Goal: Information Seeking & Learning: Learn about a topic

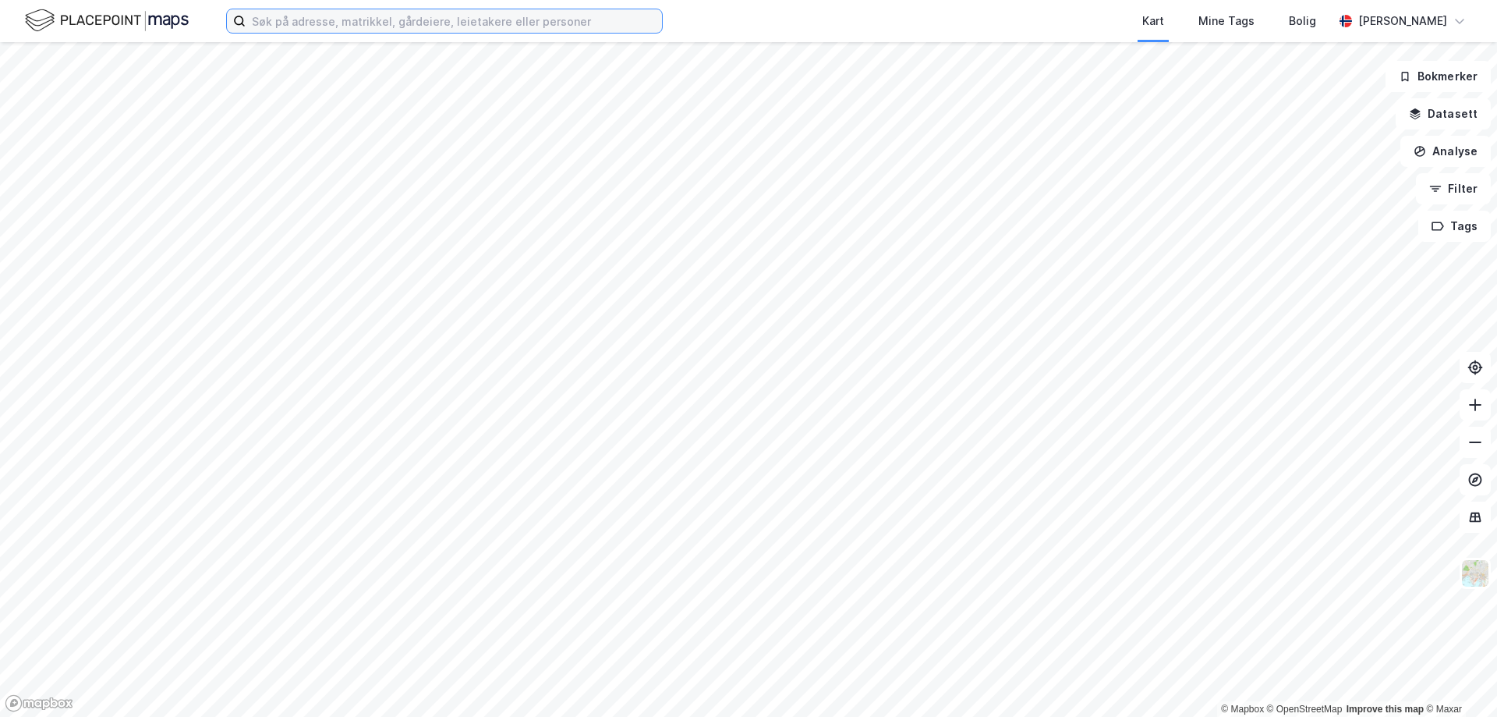
click at [338, 19] on input at bounding box center [454, 20] width 416 height 23
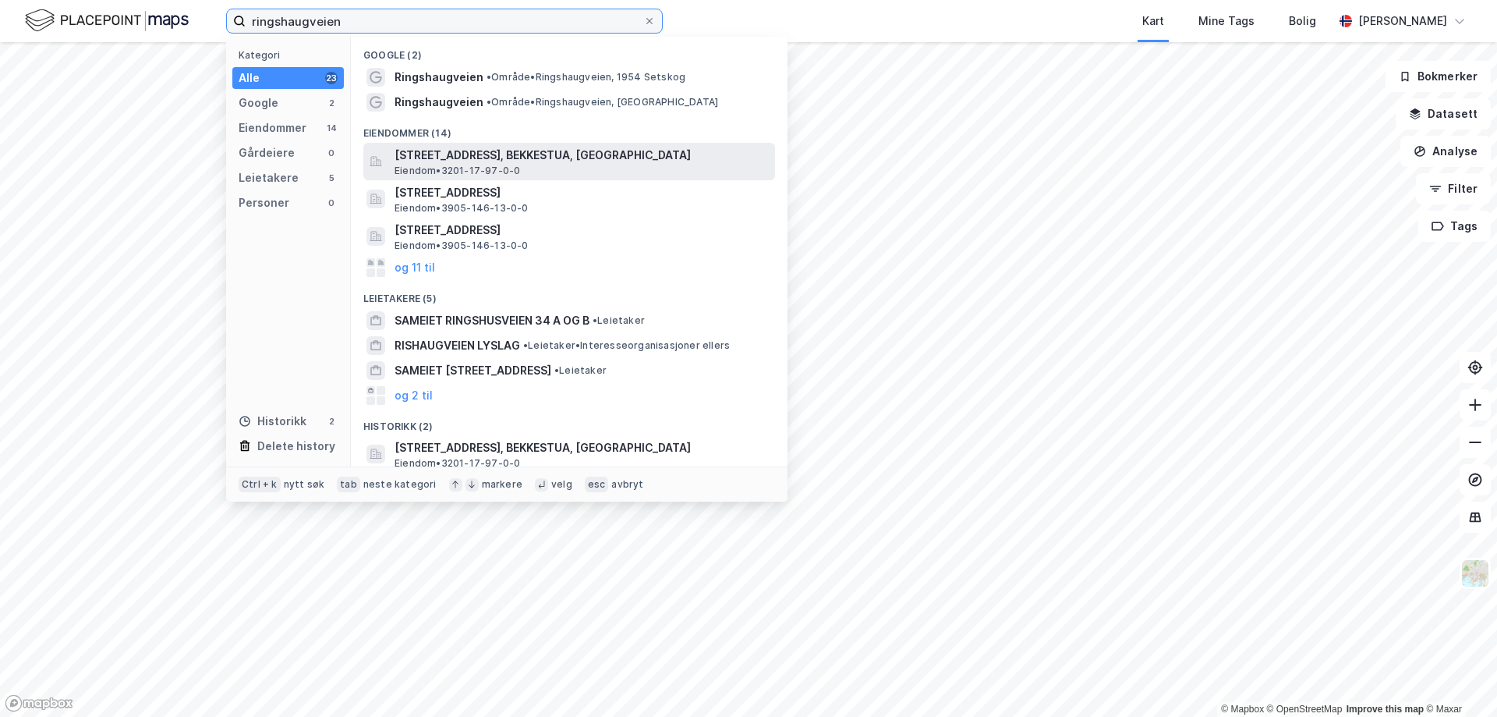
type input "ringshaugveien"
click at [539, 159] on span "[STREET_ADDRESS], BEKKESTUA, [GEOGRAPHIC_DATA]" at bounding box center [582, 155] width 374 height 19
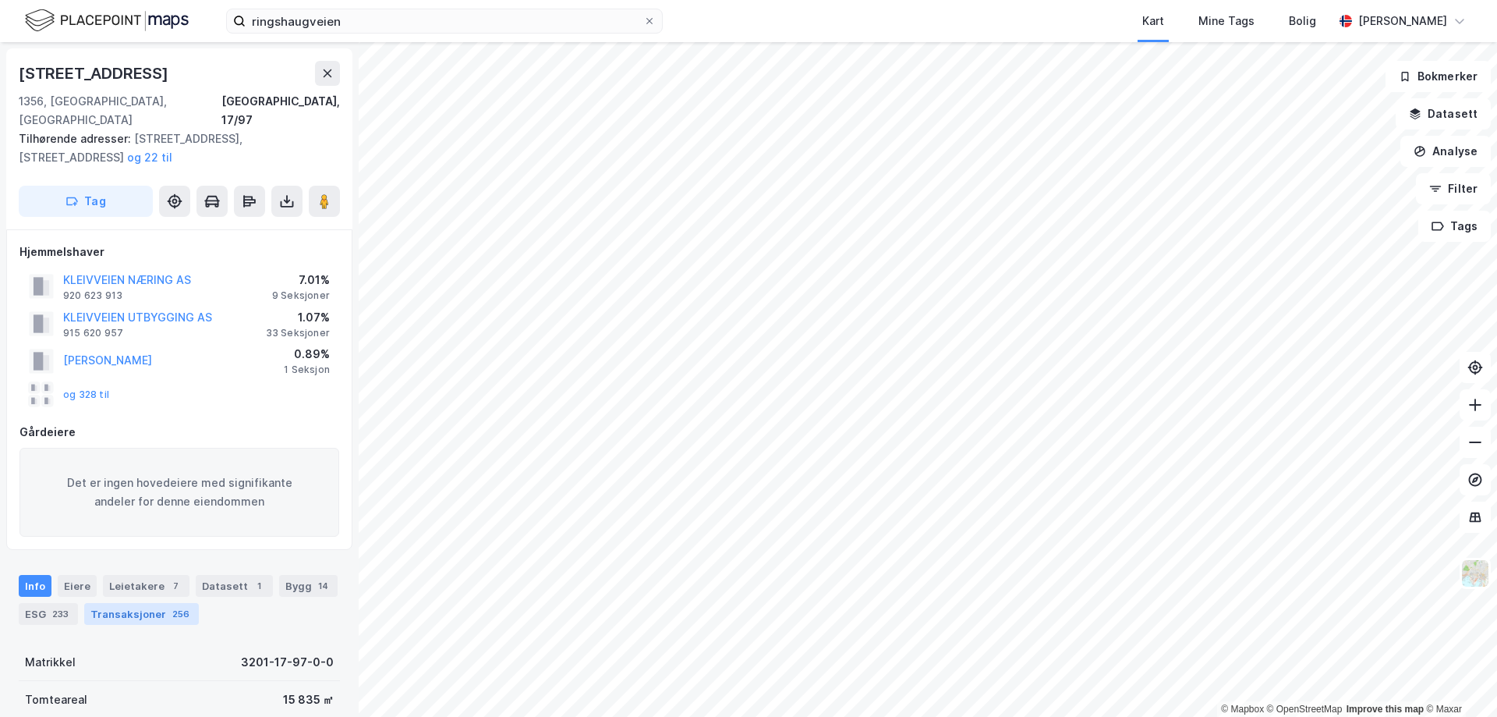
click at [132, 603] on div "Transaksjoner 256" at bounding box center [141, 614] width 115 height 22
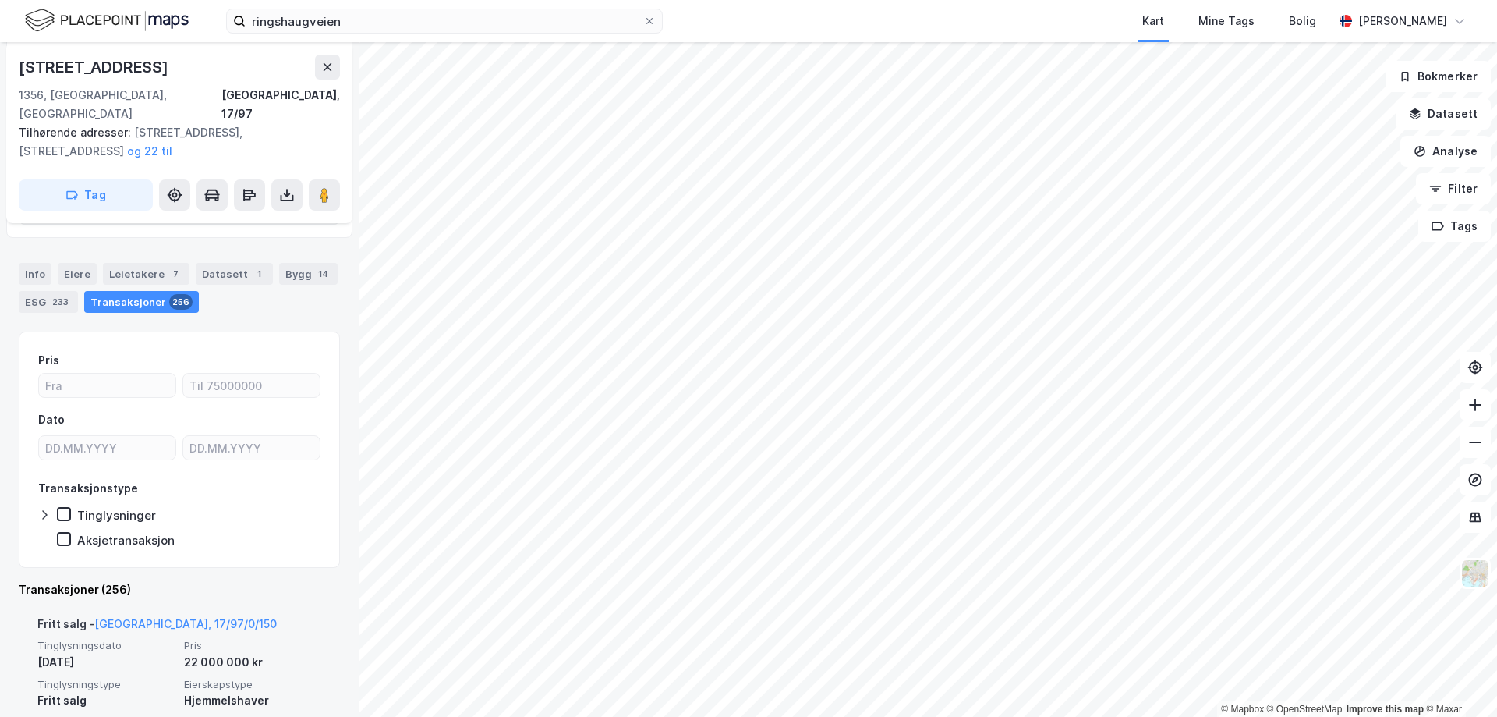
scroll to position [262, 0]
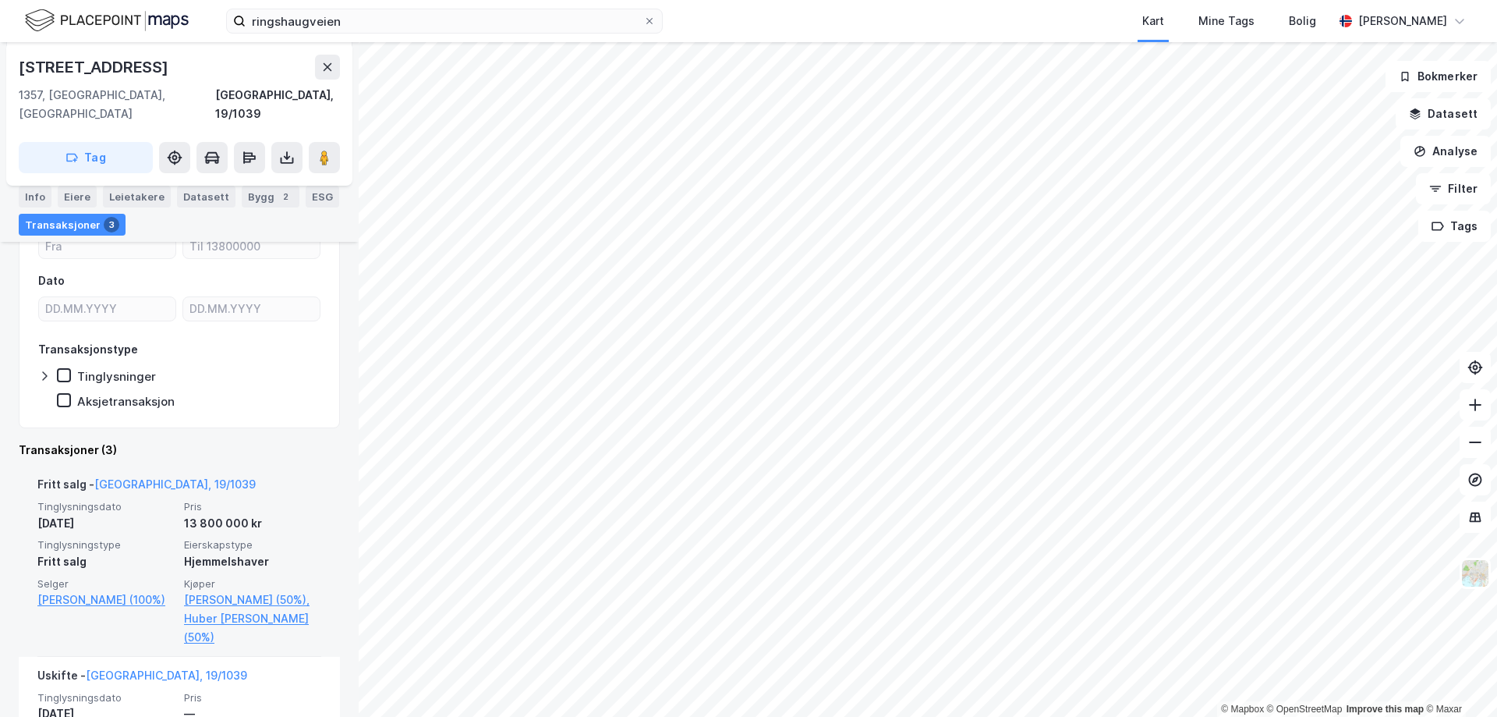
scroll to position [234, 0]
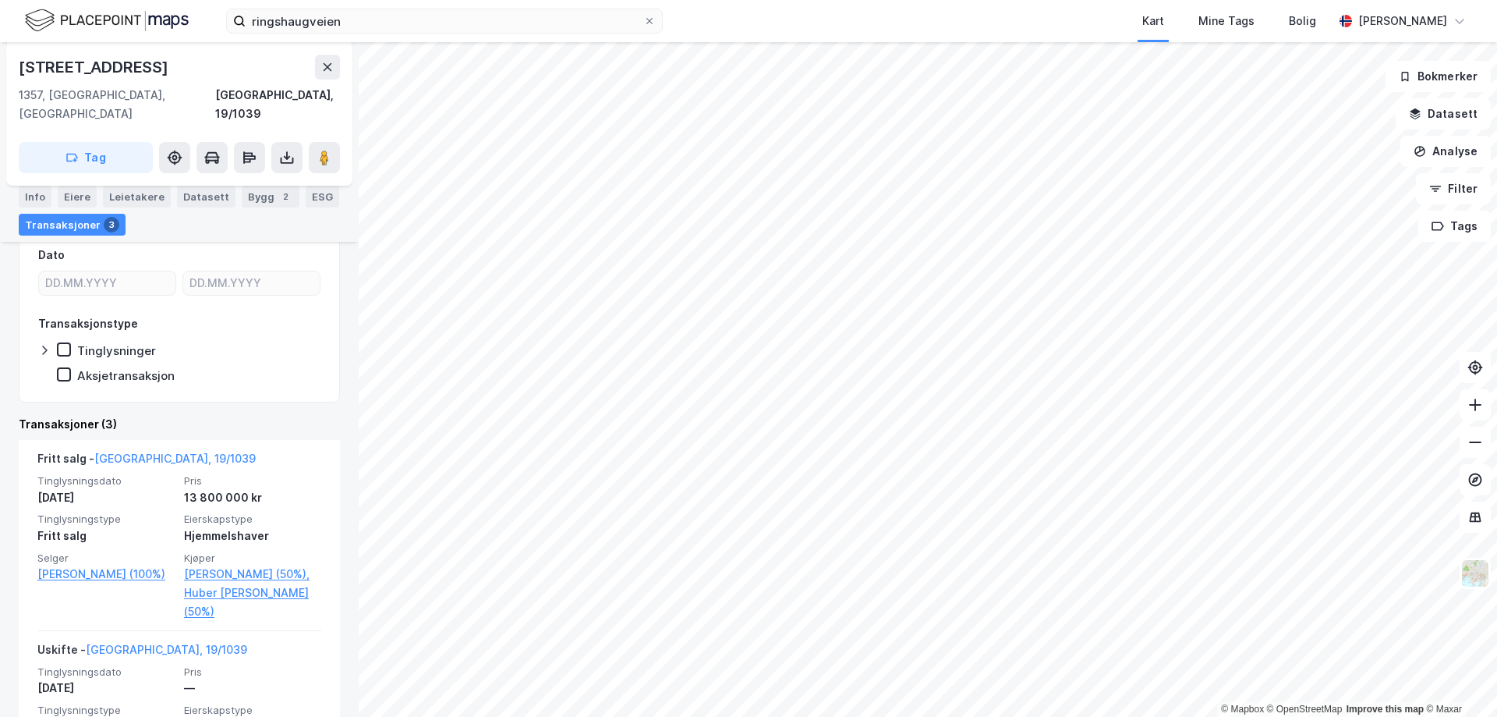
click at [1297, 0] on html "ringshaugveien Kart Mine Tags [PERSON_NAME] © Mapbox © OpenStreetMap Improve th…" at bounding box center [748, 358] width 1497 height 717
click at [1231, 0] on html "ringshaugveien Kart Mine Tags [PERSON_NAME] © Mapbox © OpenStreetMap Improve th…" at bounding box center [748, 358] width 1497 height 717
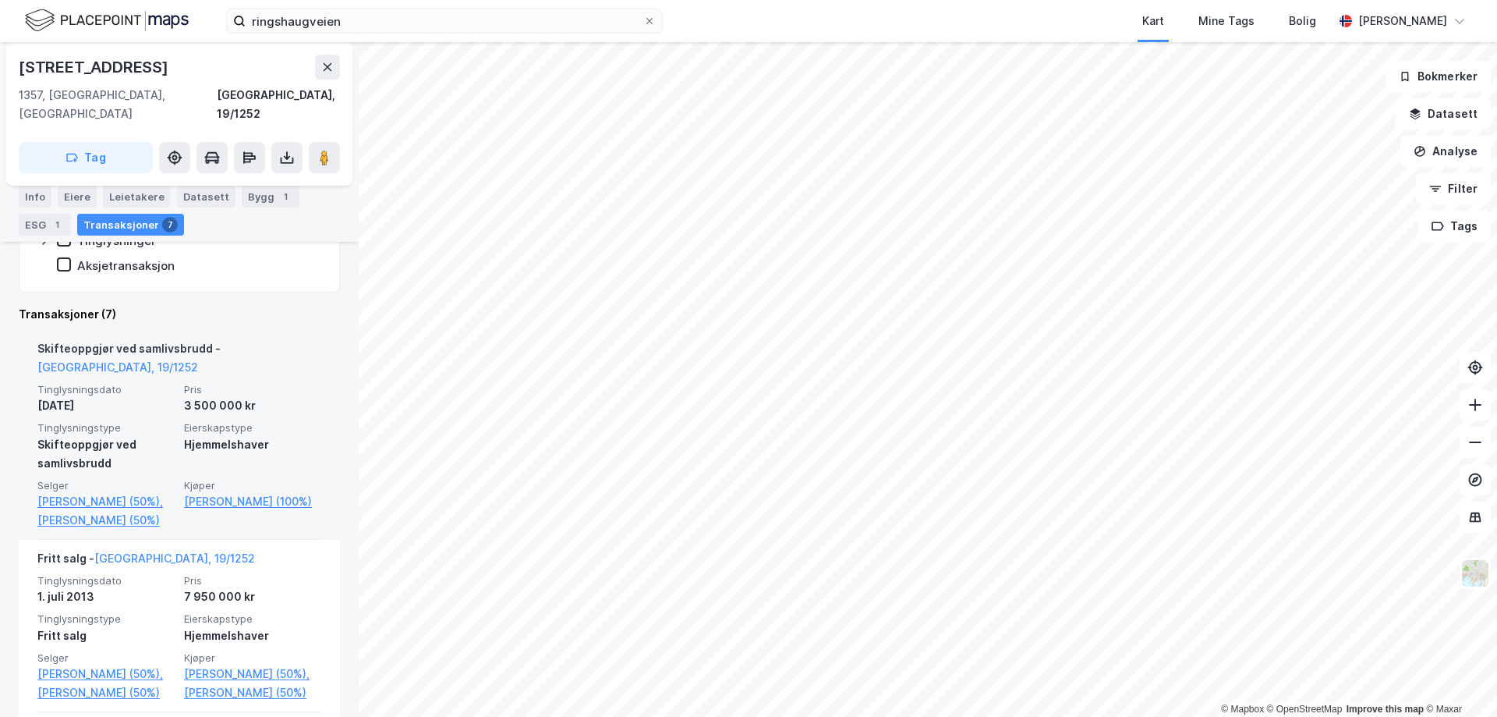
scroll to position [390, 0]
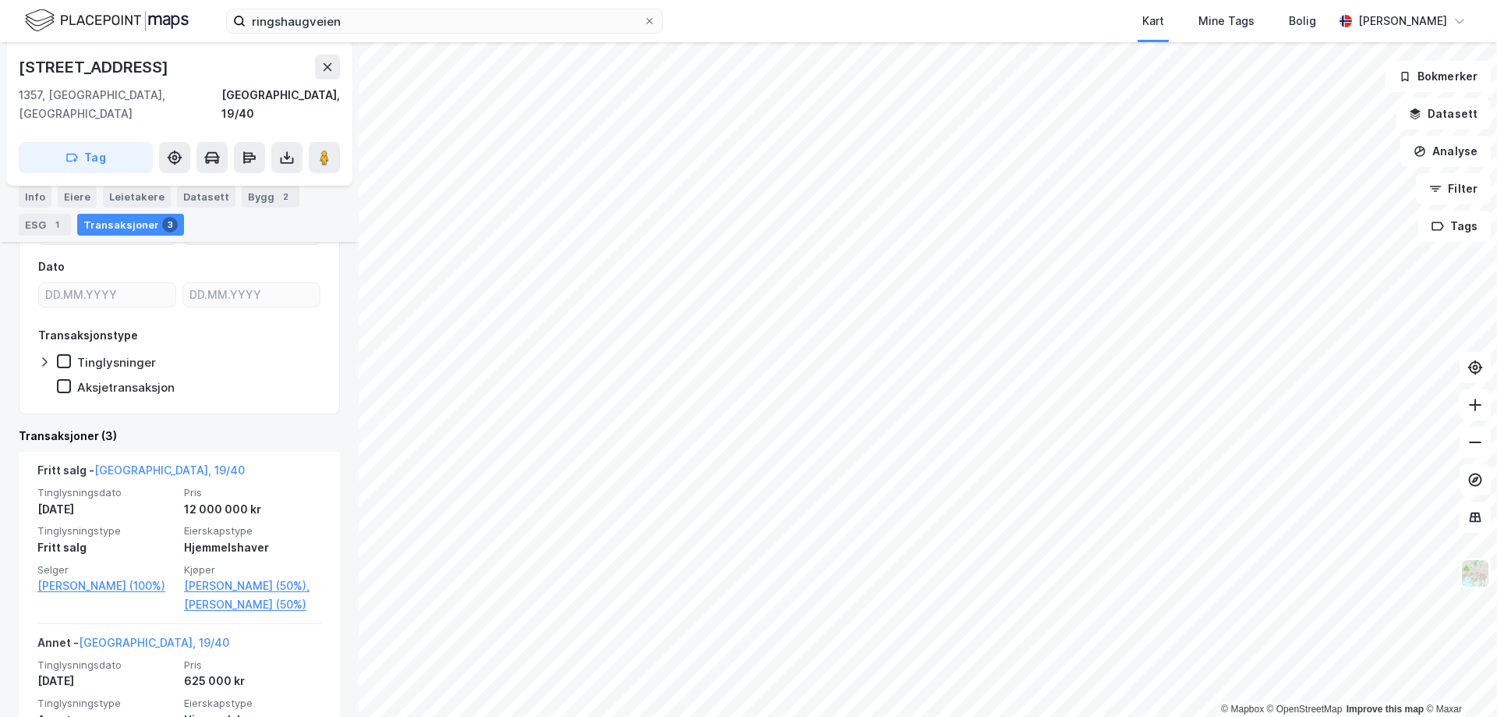
scroll to position [234, 0]
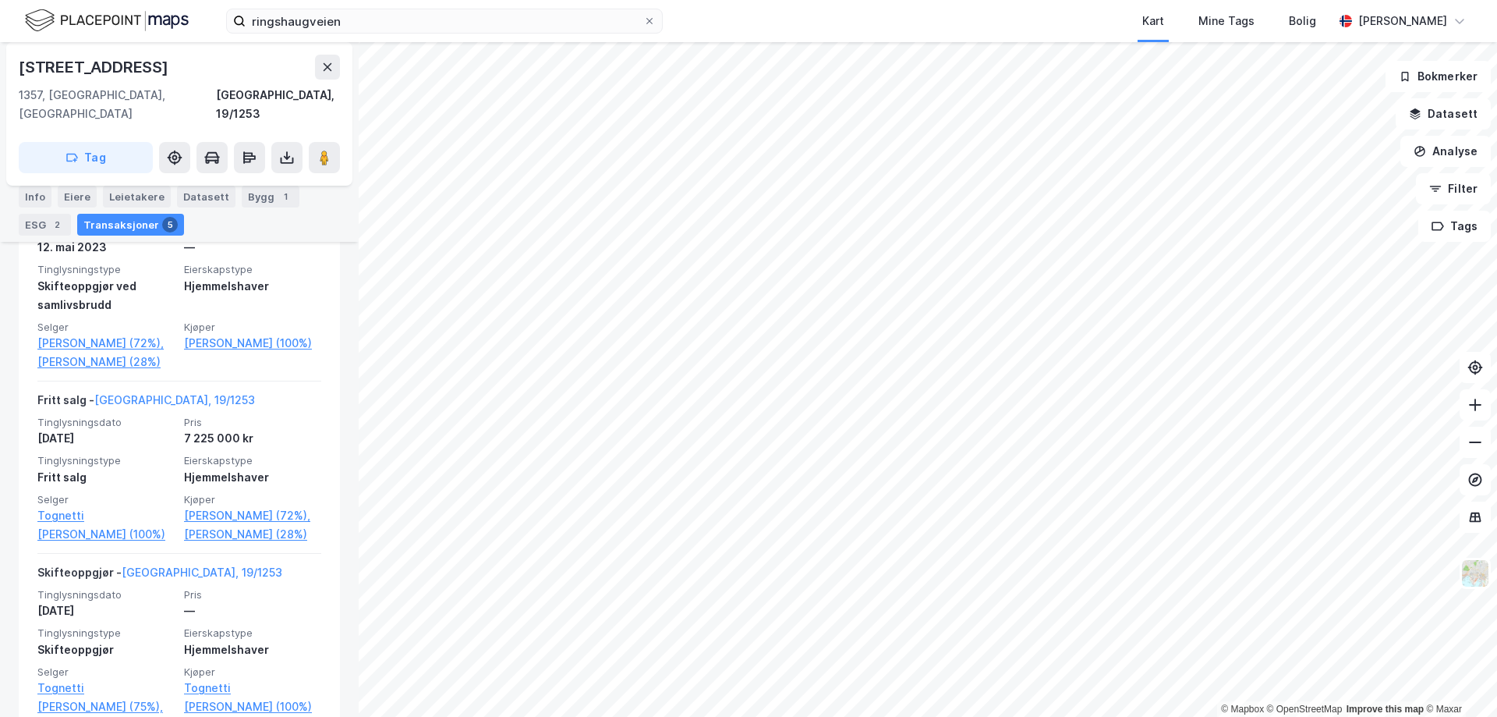
scroll to position [597, 0]
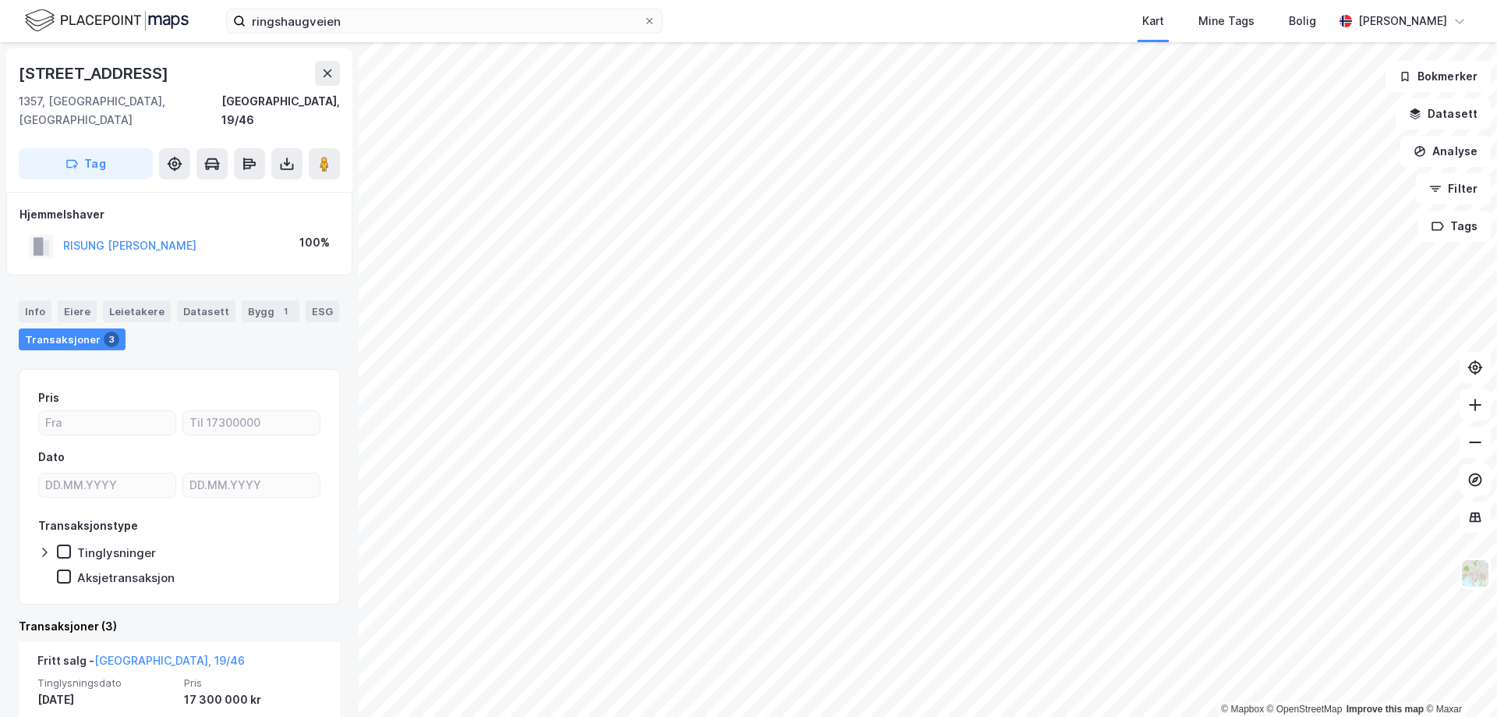
click at [519, 716] on html "ringshaugveien Kart Mine Tags Bolig [PERSON_NAME] © Mapbox © OpenStreetMap Impr…" at bounding box center [748, 358] width 1497 height 717
click at [778, 716] on html "ringshaugveien Kart Mine Tags Bolig [PERSON_NAME] © Mapbox © OpenStreetMap Impr…" at bounding box center [748, 358] width 1497 height 717
click at [1161, 0] on html "ringshaugveien Kart Mine Tags Bolig [PERSON_NAME] © Mapbox © OpenStreetMap Impr…" at bounding box center [748, 358] width 1497 height 717
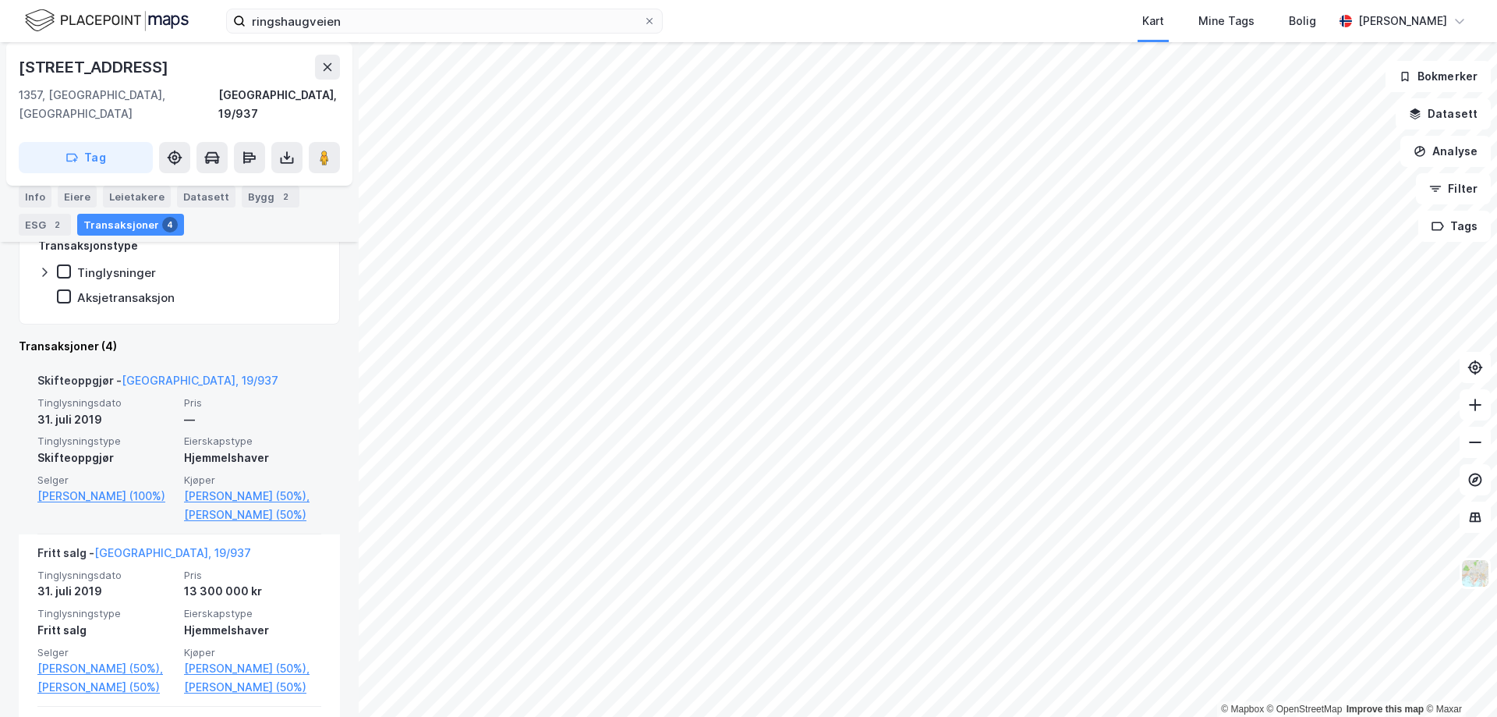
scroll to position [390, 0]
